Goal: Task Accomplishment & Management: Use online tool/utility

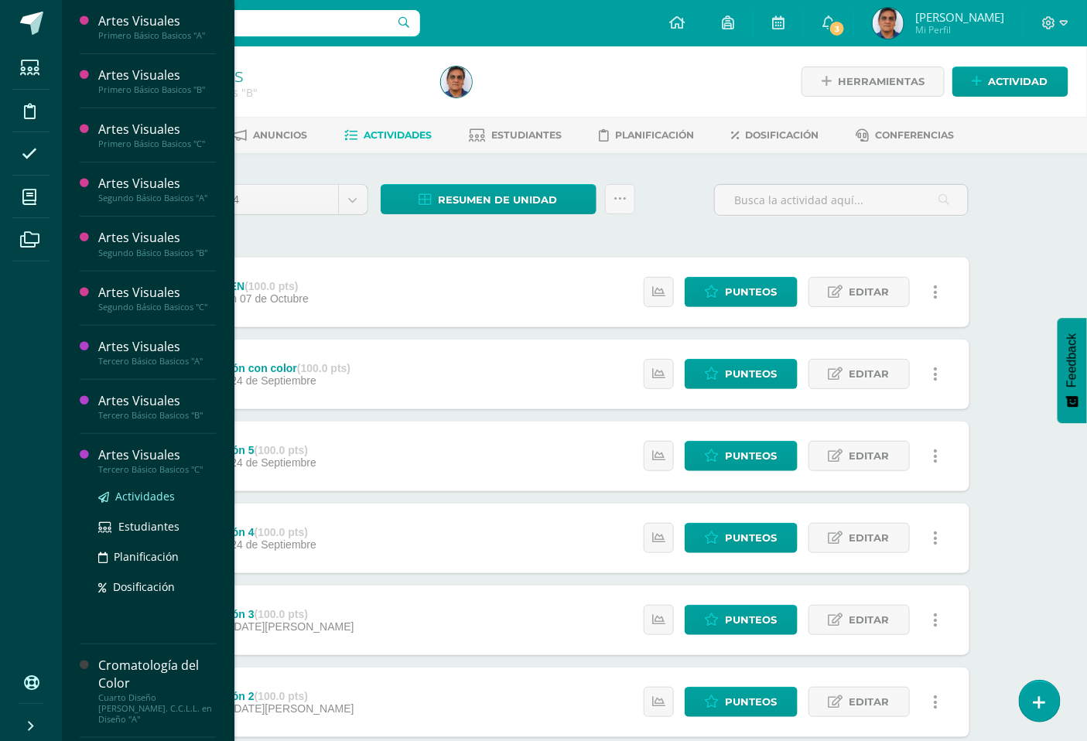
click at [165, 499] on span "Actividades" at bounding box center [145, 496] width 60 height 15
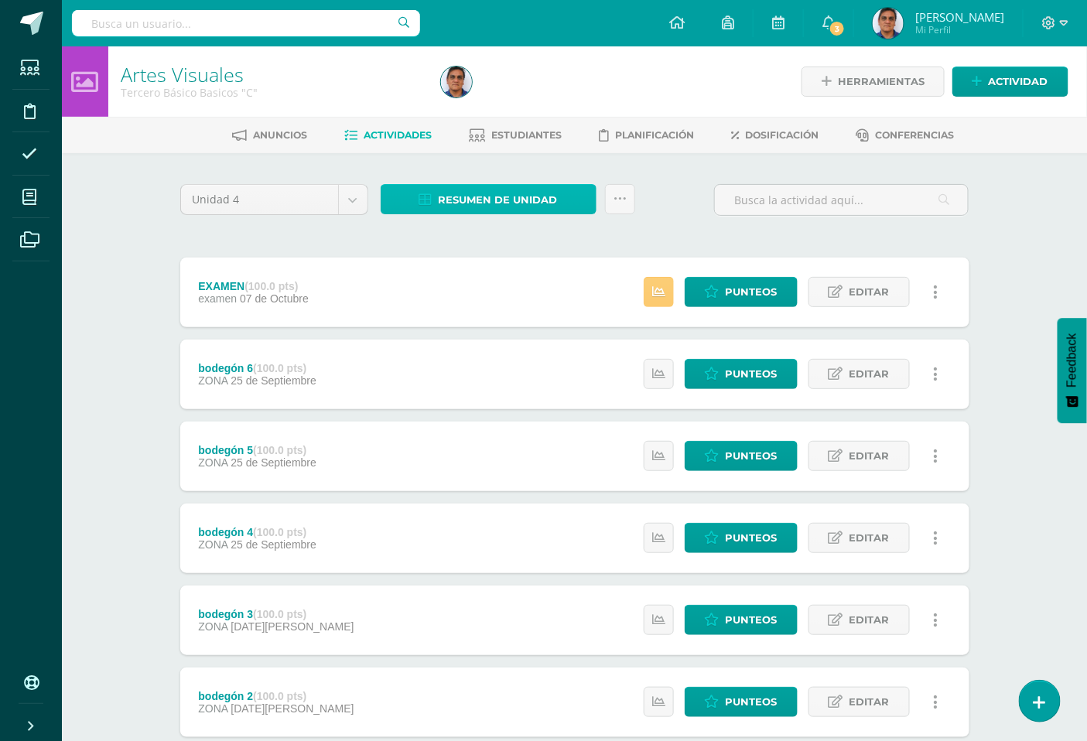
click at [504, 200] on span "Resumen de unidad" at bounding box center [497, 200] width 119 height 29
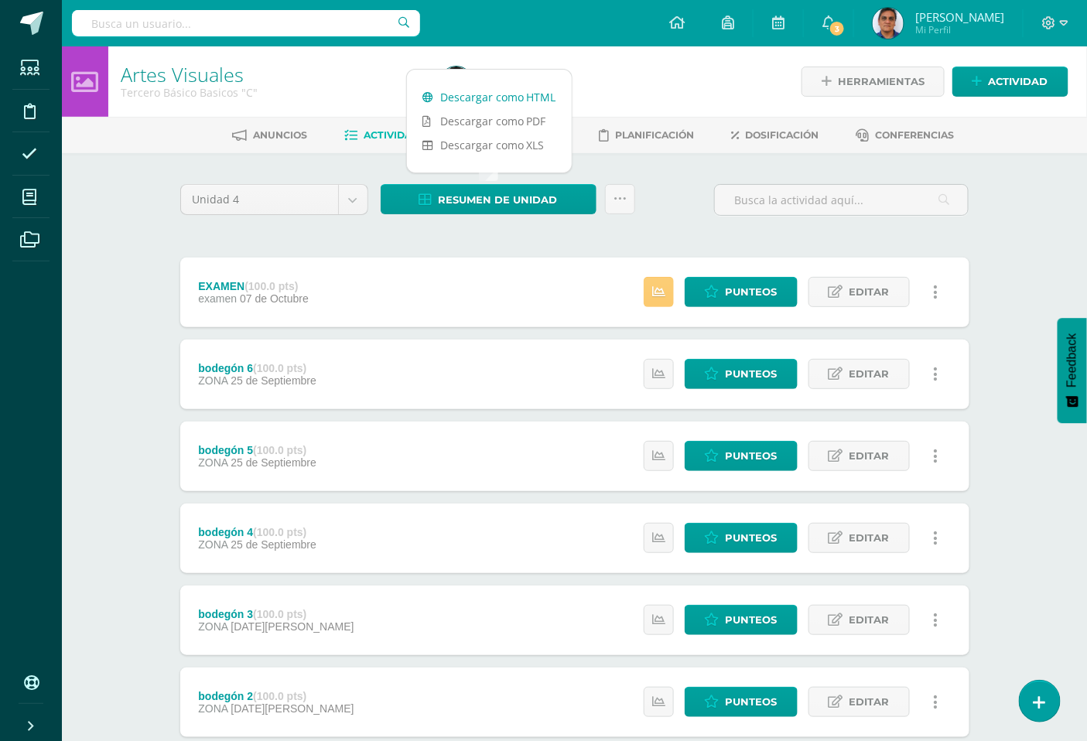
click at [520, 97] on link "Descargar como HTML" at bounding box center [489, 97] width 165 height 24
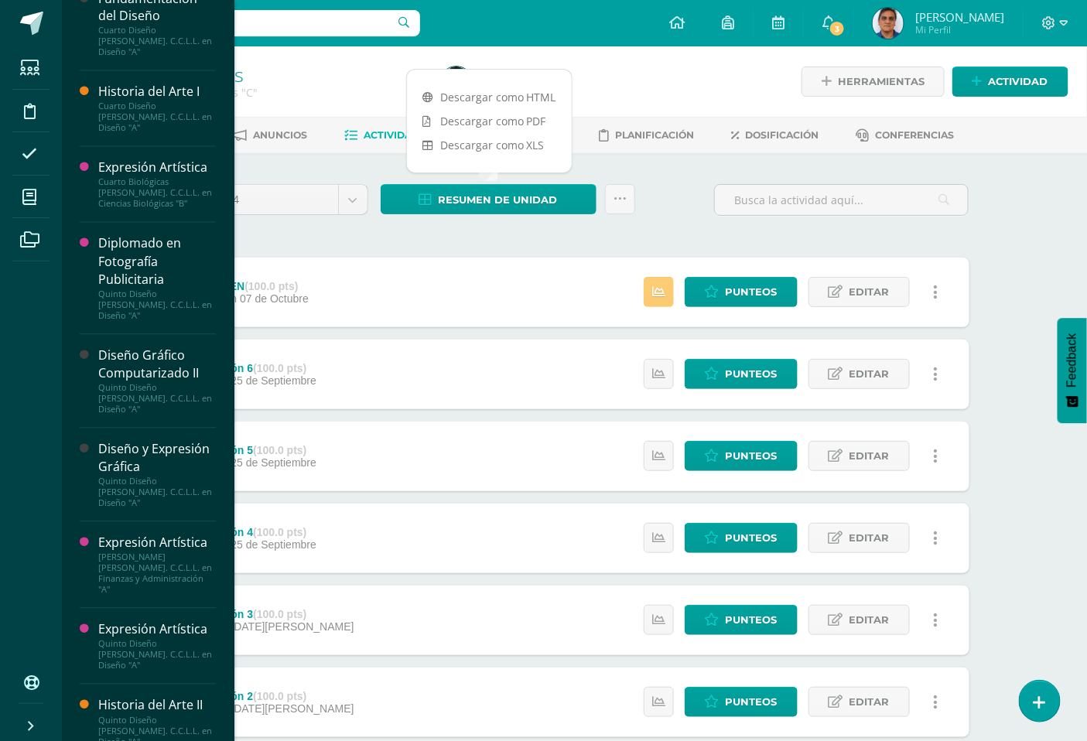
scroll to position [981, 0]
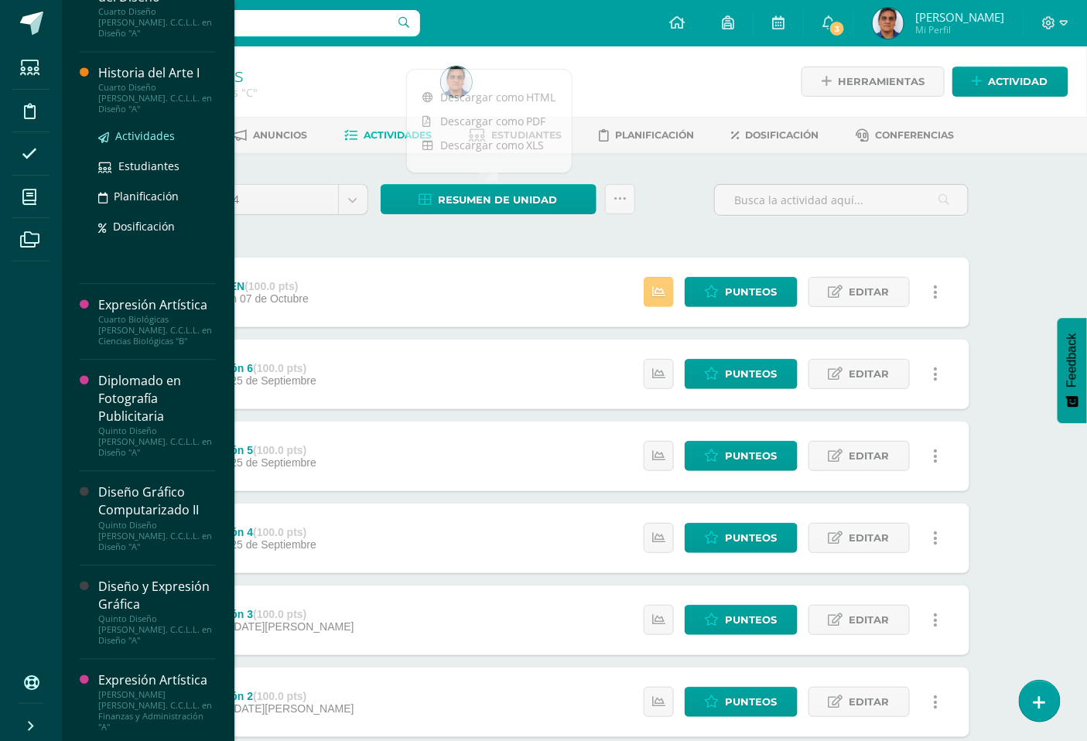
click at [150, 128] on span "Actividades" at bounding box center [145, 135] width 60 height 15
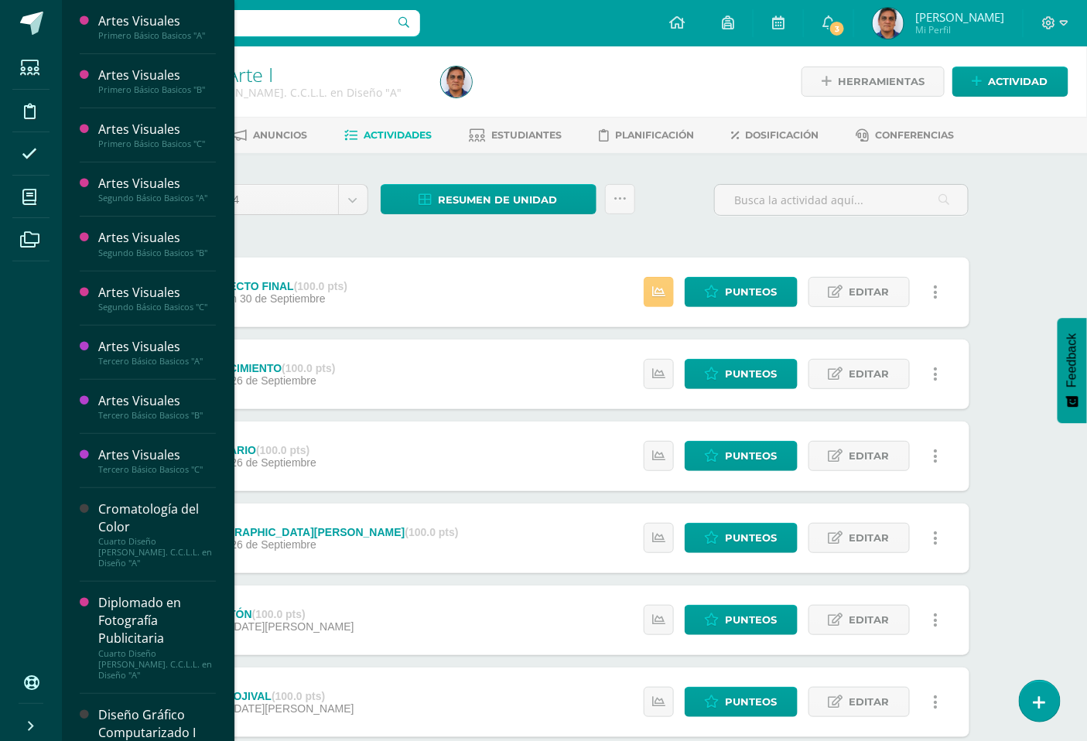
click at [686, 199] on div "Unidad 4 Unidad 1 Unidad 2 Unidad 3 Unidad 4 Resumen de unidad Descargar como H…" at bounding box center [574, 206] width 801 height 44
click at [537, 193] on span "Resumen de unidad" at bounding box center [497, 200] width 119 height 29
click at [534, 103] on link "Descargar como HTML" at bounding box center [489, 97] width 165 height 24
click at [1011, 234] on div "Historia del Arte I Cuarto Diseño Bach. C.C.L.L. en Diseño "A" Herramientas Det…" at bounding box center [574, 524] width 1025 height 957
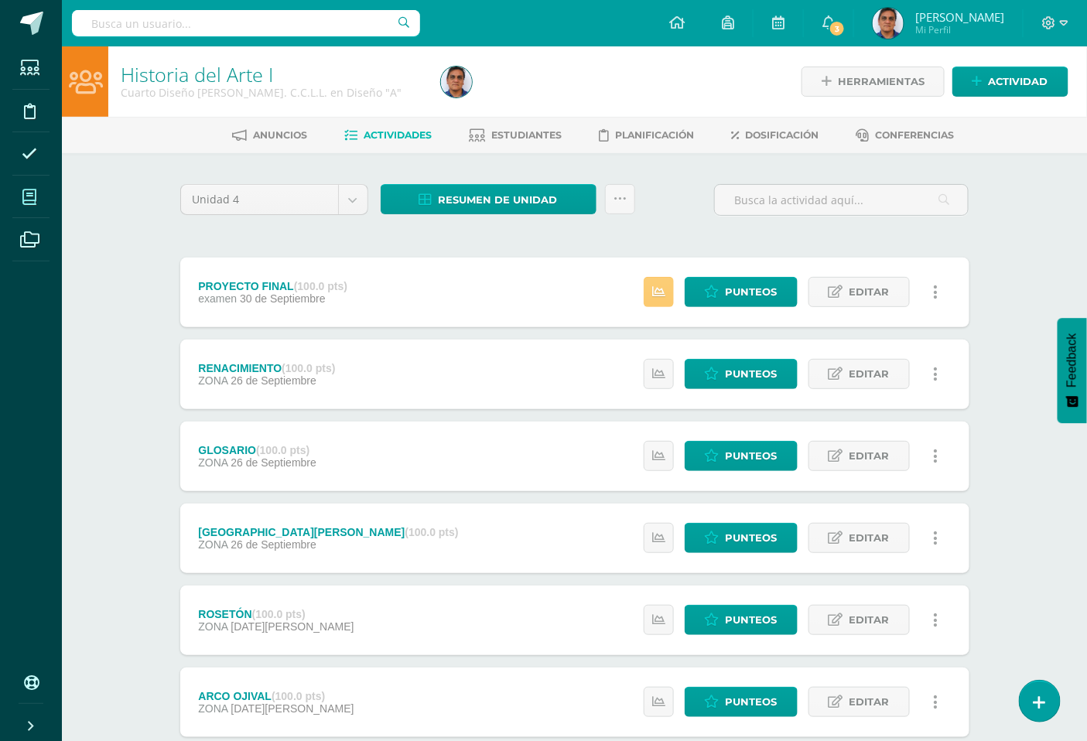
click at [21, 203] on span at bounding box center [29, 196] width 35 height 35
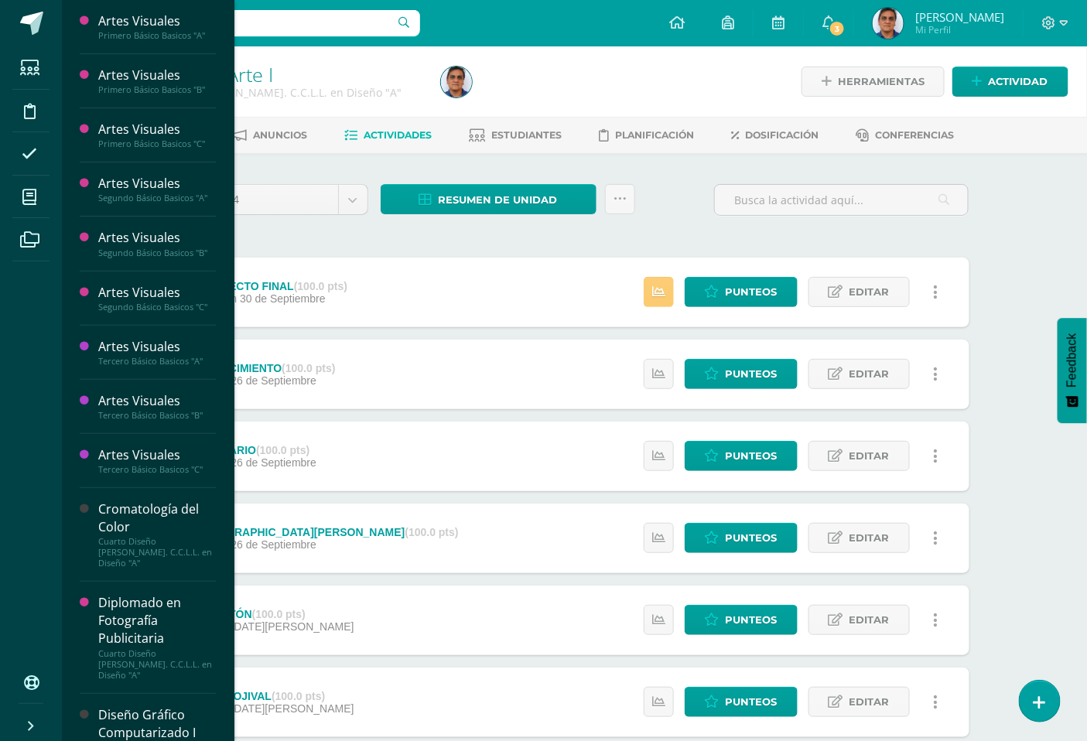
click at [585, 243] on div "Unidad 4 Unidad 1 Unidad 2 Unidad 3 Unidad 4 Resumen de unidad Subir actividade…" at bounding box center [574, 578] width 801 height 789
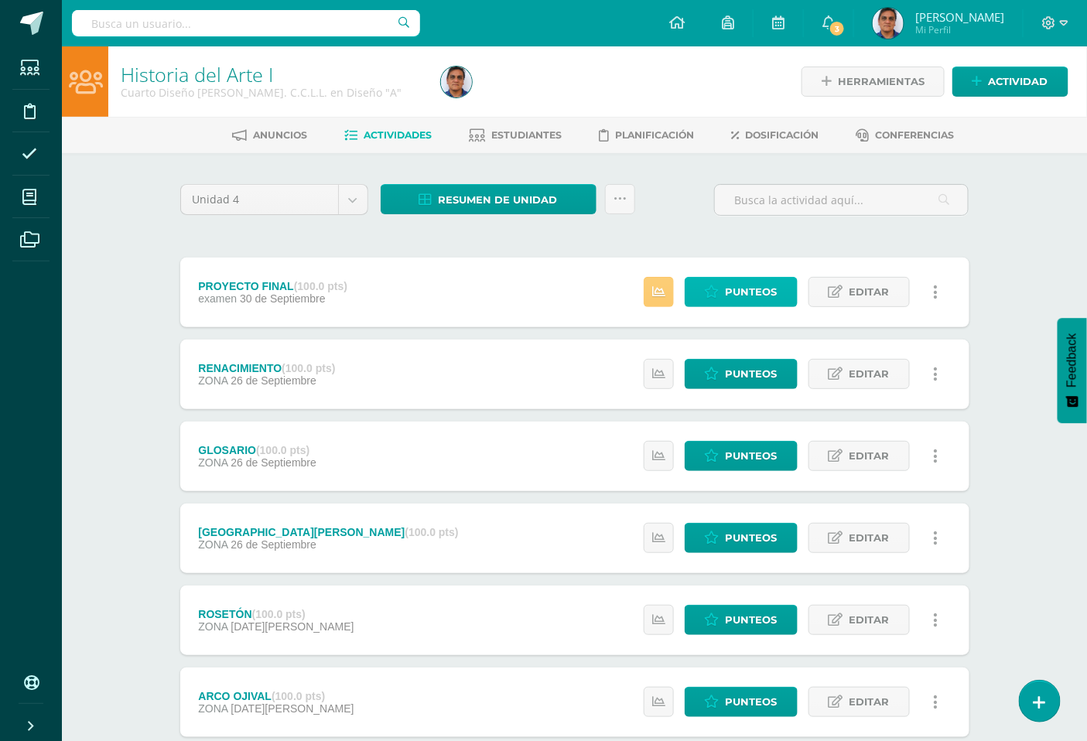
click at [752, 295] on span "Punteos" at bounding box center [751, 292] width 52 height 29
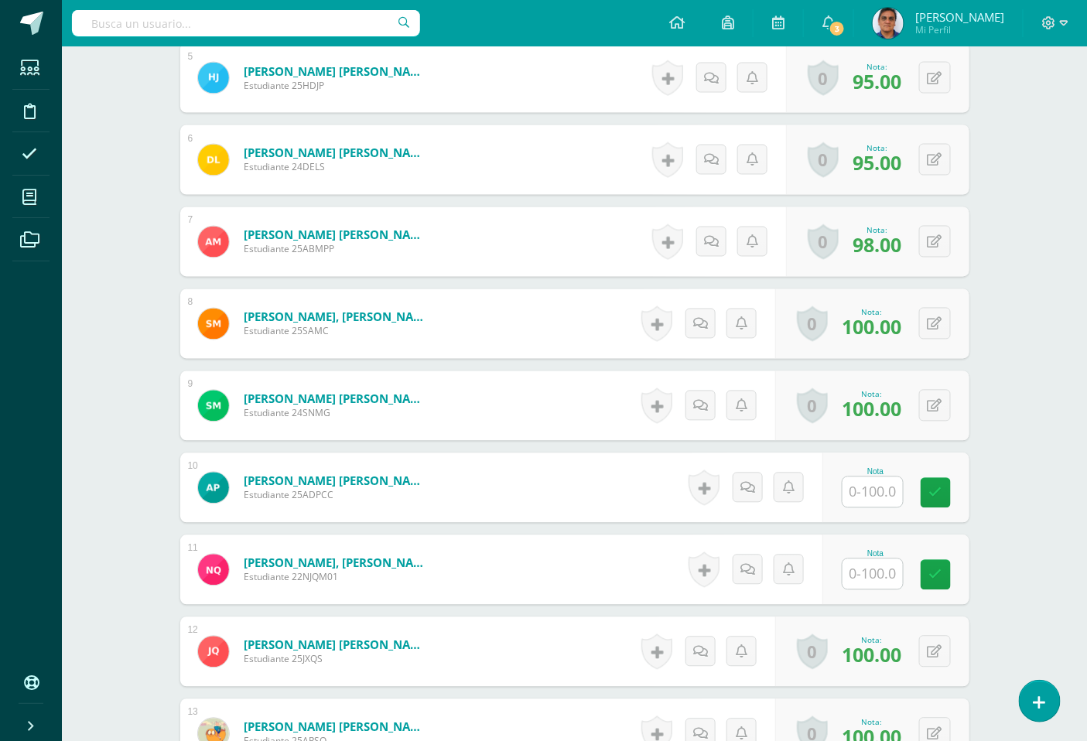
scroll to position [861, 0]
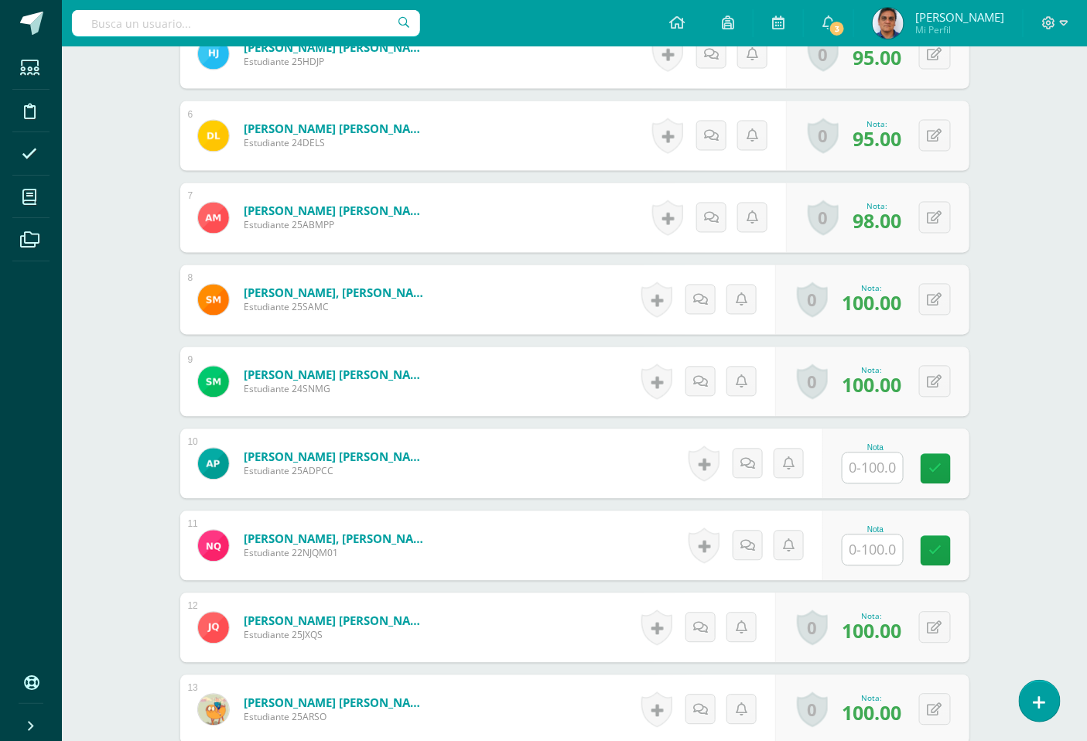
click at [858, 469] on input "text" at bounding box center [872, 468] width 60 height 30
type input "60"
type input "30"
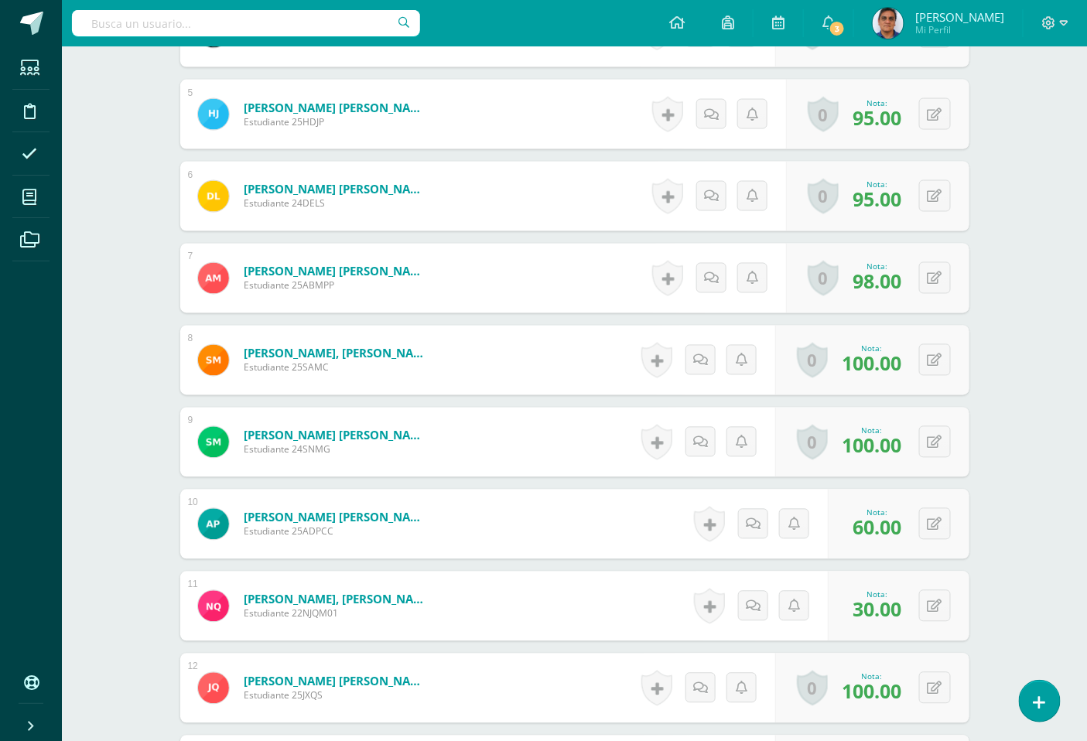
scroll to position [775, 0]
